Goal: Task Accomplishment & Management: Manage account settings

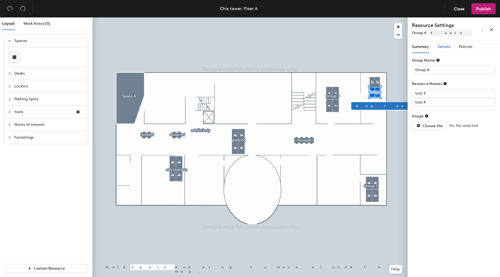
click at [441, 48] on span "Details" at bounding box center [444, 46] width 13 height 5
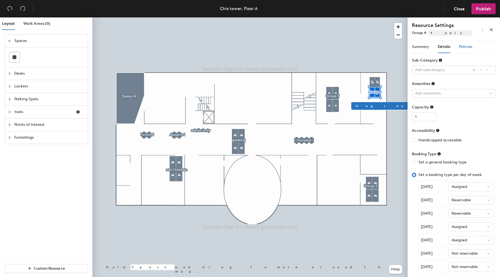
click at [469, 47] on span "Policies" at bounding box center [465, 46] width 13 height 5
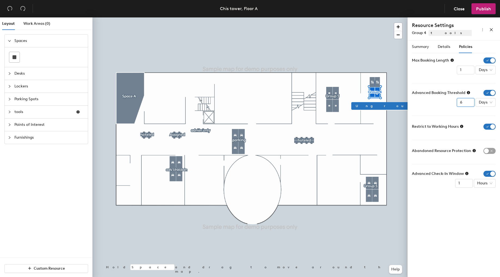
type input "6"
click at [467, 101] on input "6" at bounding box center [466, 102] width 18 height 9
click at [484, 11] on span "Publish" at bounding box center [483, 8] width 15 height 5
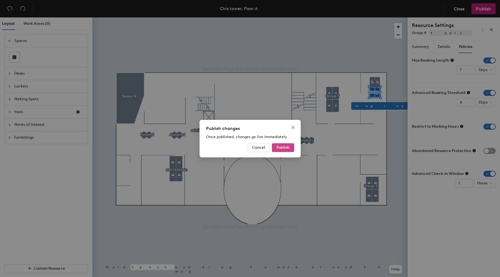
click at [288, 146] on span "Publish" at bounding box center [283, 147] width 13 height 5
